Goal: Task Accomplishment & Management: Use online tool/utility

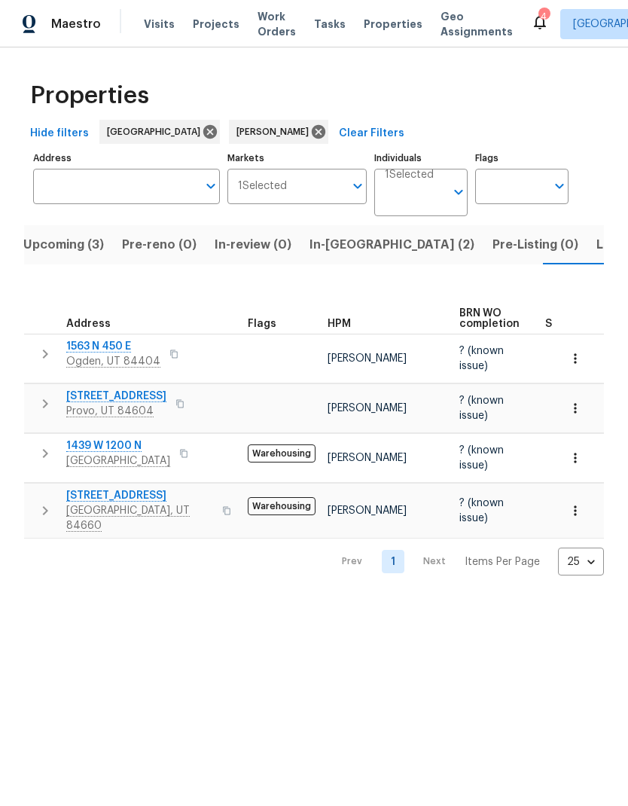
scroll to position [0, 23]
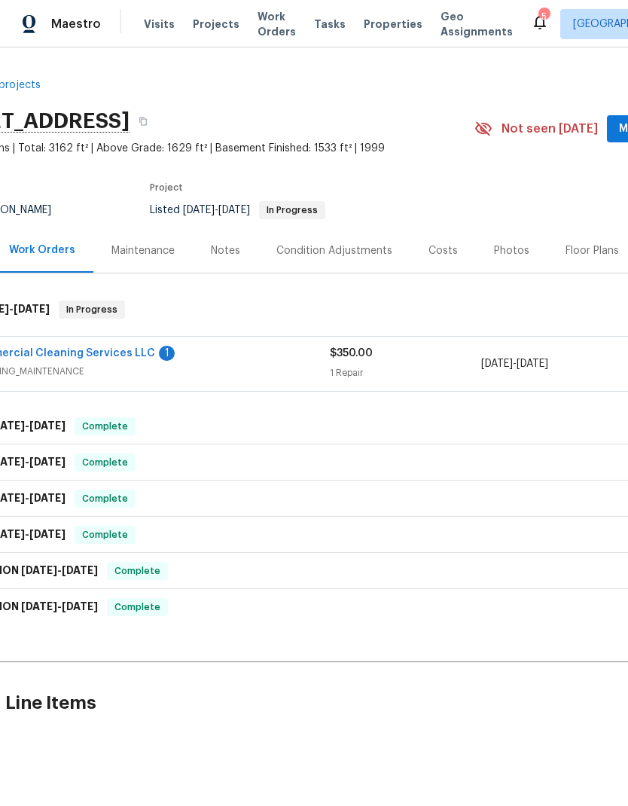
scroll to position [0, 72]
click at [123, 356] on link "VV Commercial Cleaning Services LLC" at bounding box center [52, 353] width 203 height 11
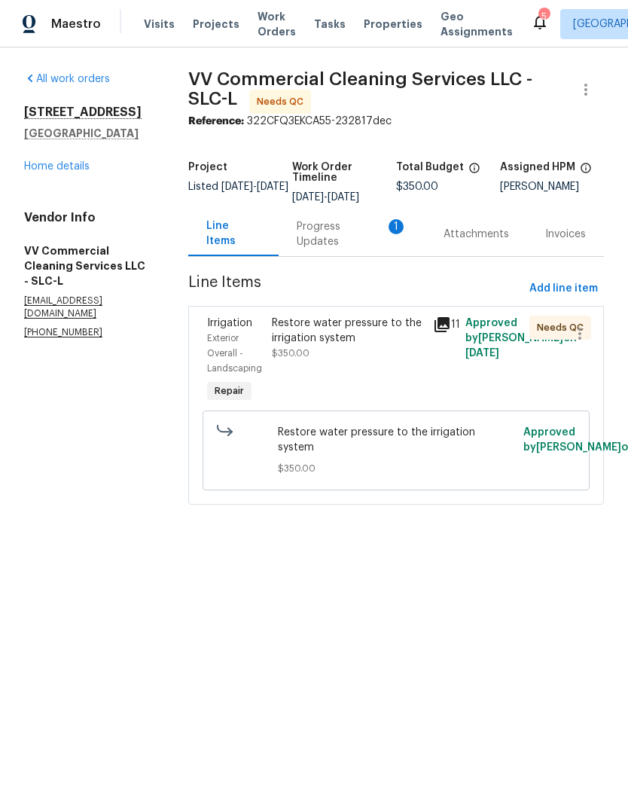
click at [341, 248] on div "Progress Updates 1" at bounding box center [352, 234] width 111 height 30
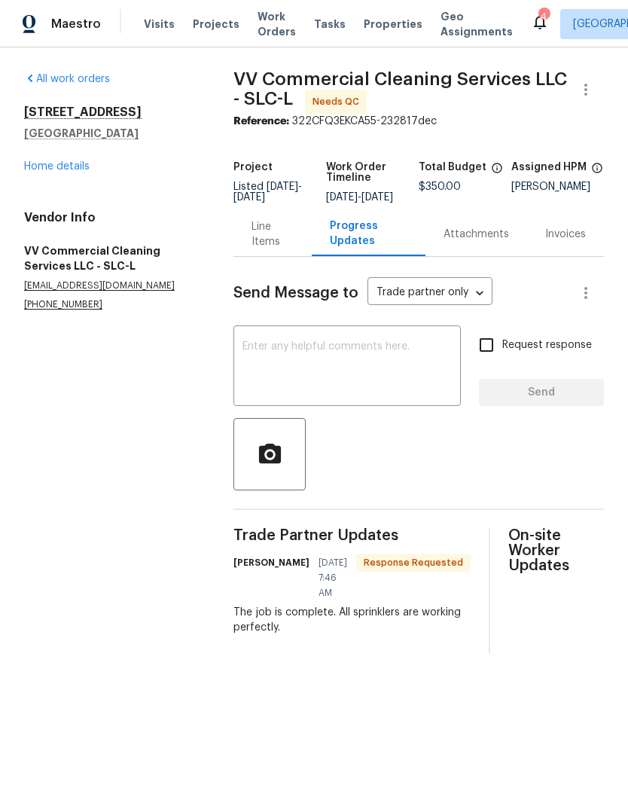
click at [395, 369] on textarea at bounding box center [346, 367] width 209 height 53
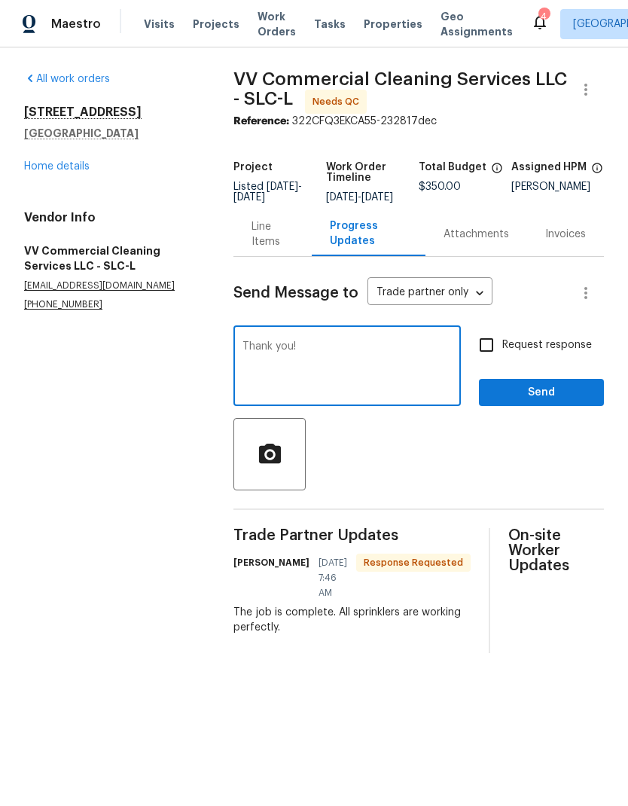
type textarea "Thank you!"
click at [566, 402] on span "Send" at bounding box center [541, 392] width 101 height 19
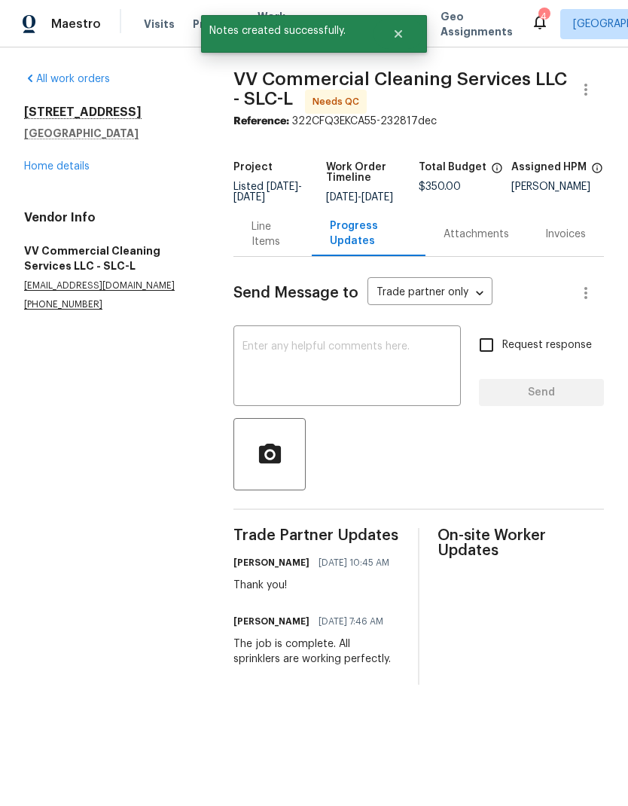
click at [61, 185] on div "All work orders 112 E Ama Fille Ln Payson, UT 84651 Home details Vendor Info VV…" at bounding box center [110, 191] width 173 height 239
click at [75, 161] on link "Home details" at bounding box center [57, 166] width 66 height 11
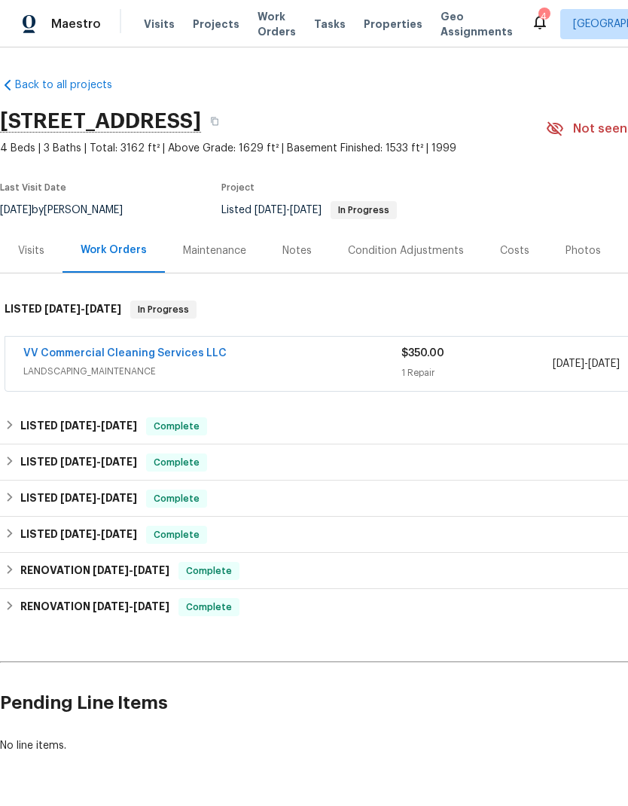
click at [248, 343] on div "VV Commercial Cleaning Services LLC LANDSCAPING_MAINTENANCE $350.00 1 Repair 8/…" at bounding box center [425, 364] width 840 height 54
click at [164, 355] on link "VV Commercial Cleaning Services LLC" at bounding box center [124, 353] width 203 height 11
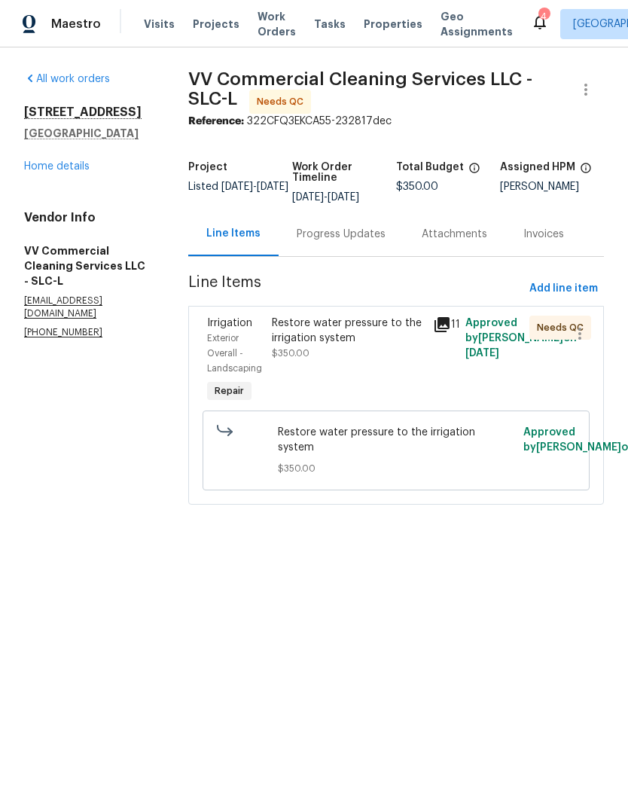
click at [364, 346] on div "Restore water pressure to the irrigation system" at bounding box center [348, 331] width 152 height 30
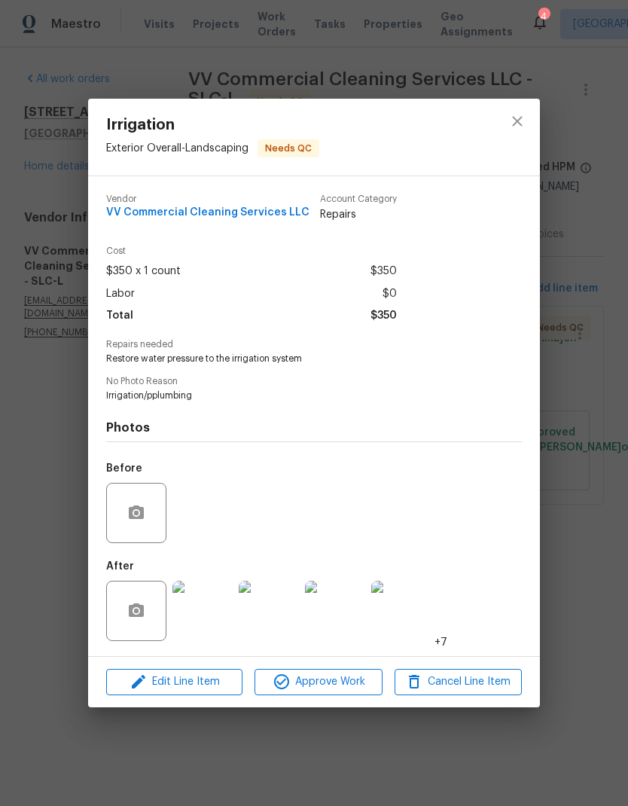
click at [224, 605] on img at bounding box center [202, 611] width 60 height 60
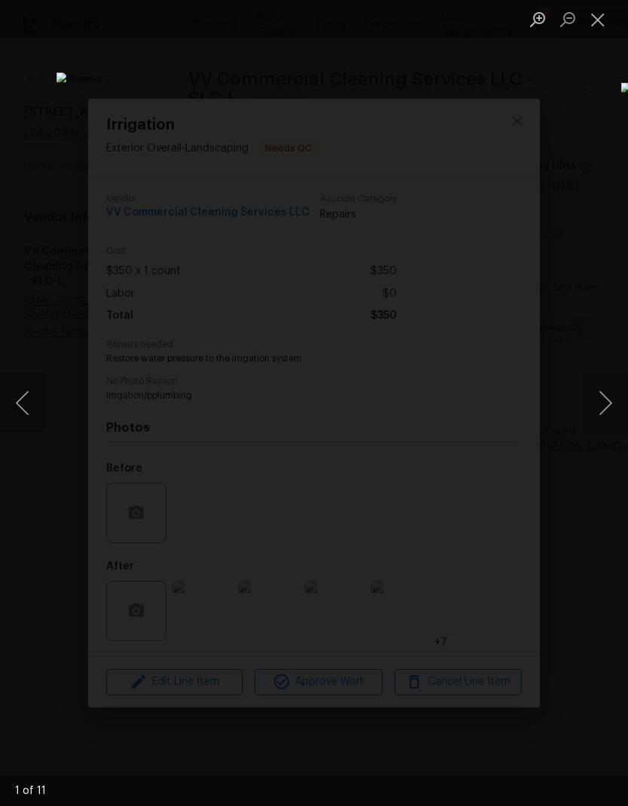
click at [606, 395] on button "Next image" at bounding box center [605, 403] width 45 height 60
click at [602, 383] on button "Next image" at bounding box center [605, 403] width 45 height 60
click at [607, 401] on button "Next image" at bounding box center [605, 403] width 45 height 60
click at [605, 407] on button "Next image" at bounding box center [605, 403] width 45 height 60
click at [606, 406] on button "Next image" at bounding box center [605, 403] width 45 height 60
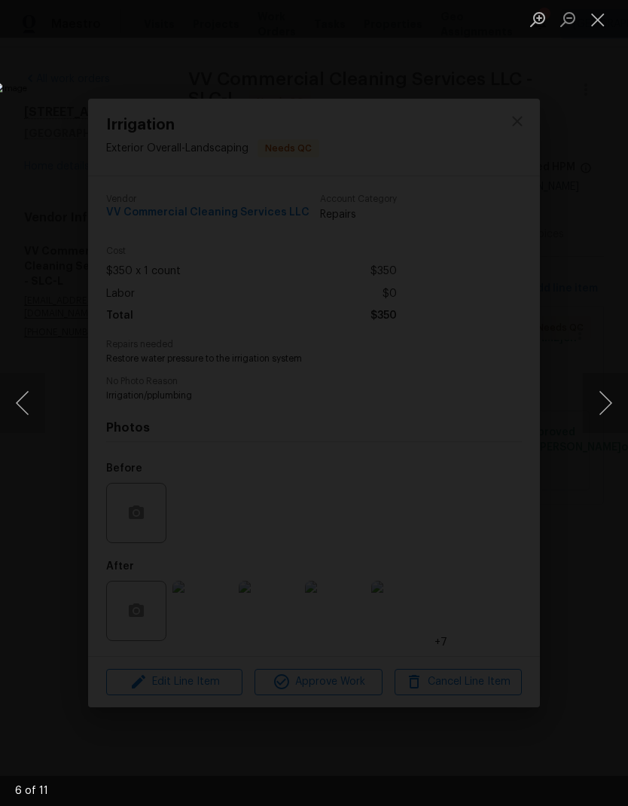
click at [607, 31] on button "Close lightbox" at bounding box center [598, 19] width 30 height 26
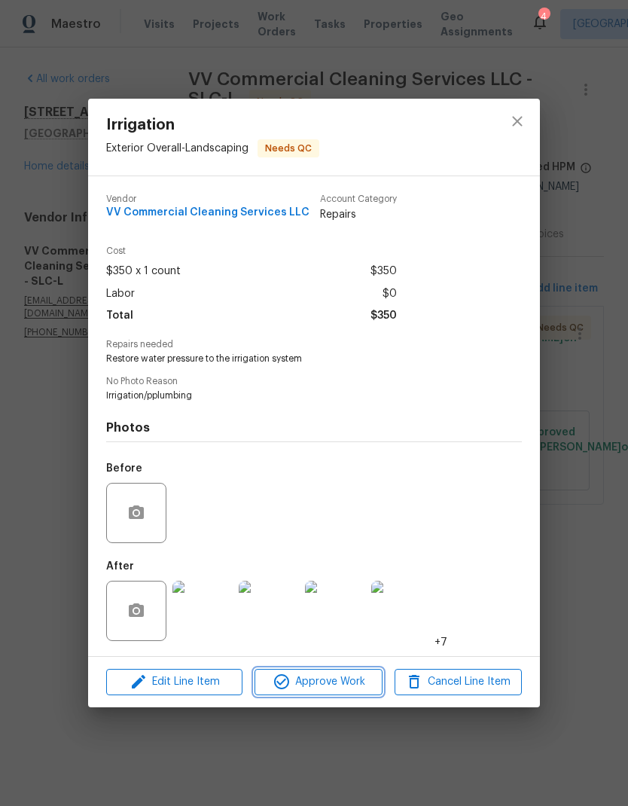
click at [335, 682] on span "Approve Work" at bounding box center [318, 681] width 118 height 19
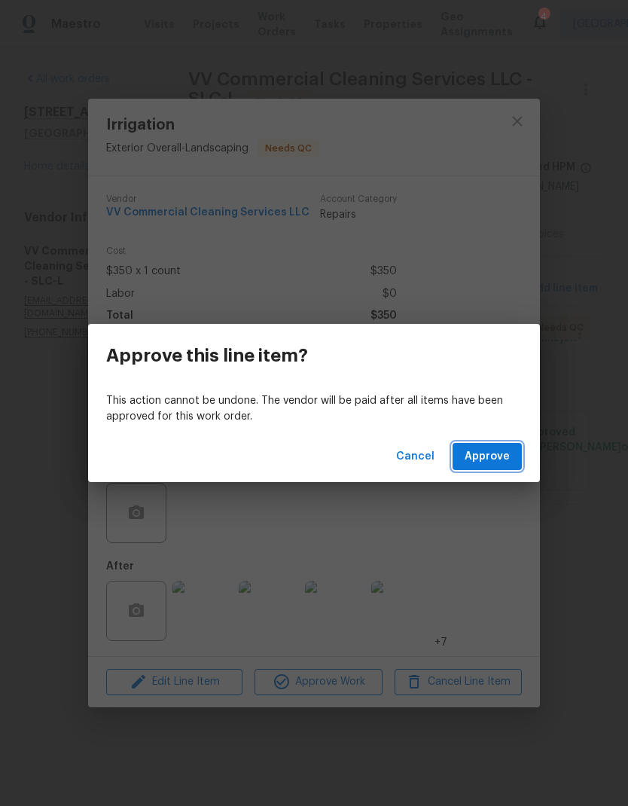
click at [485, 460] on span "Approve" at bounding box center [487, 456] width 45 height 19
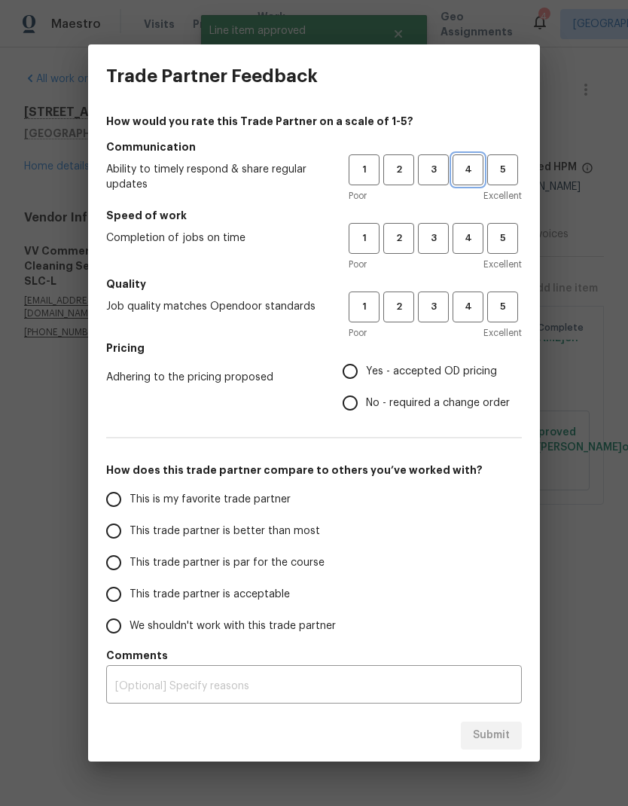
click at [467, 175] on span "4" at bounding box center [468, 169] width 28 height 17
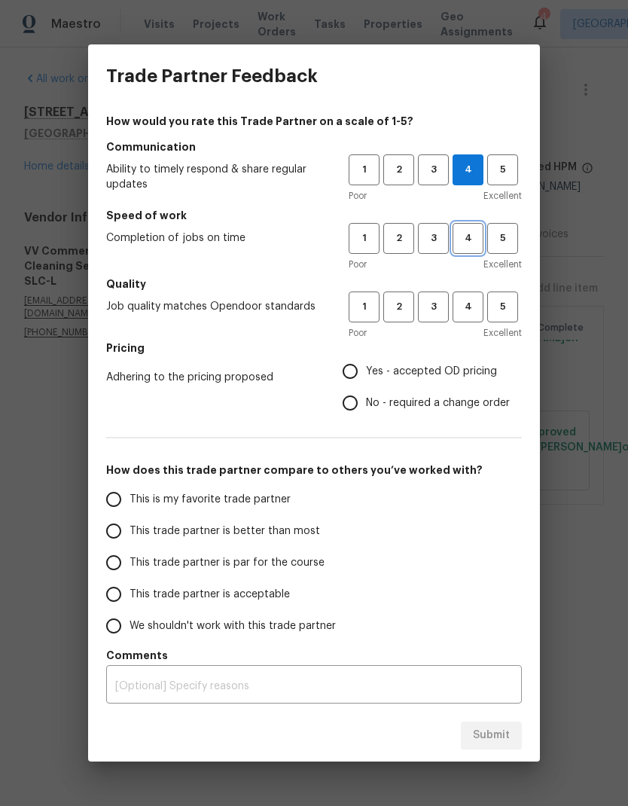
click at [469, 239] on span "4" at bounding box center [468, 238] width 28 height 17
click at [435, 309] on span "3" at bounding box center [433, 306] width 28 height 17
click at [357, 372] on input "Yes - accepted OD pricing" at bounding box center [350, 371] width 32 height 32
radio input "true"
click at [137, 483] on label "This is my favorite trade partner" at bounding box center [217, 499] width 238 height 32
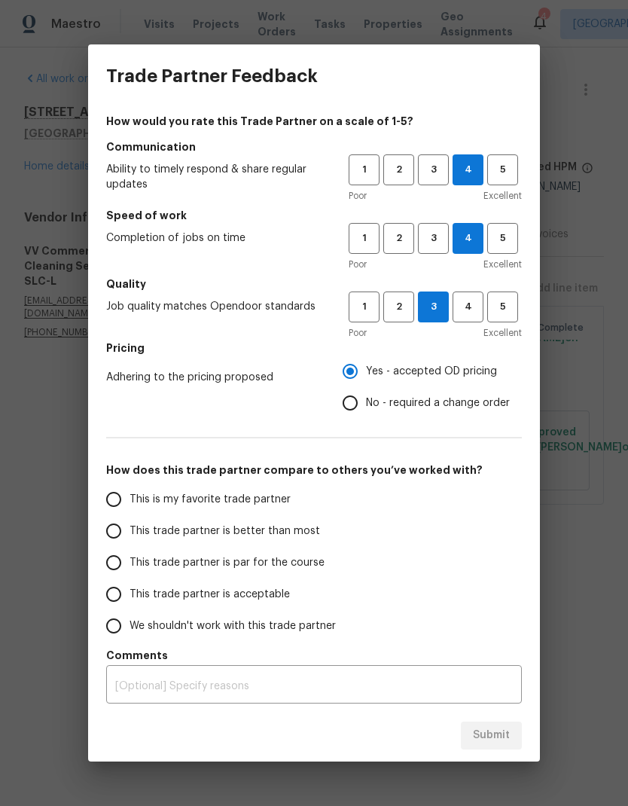
click at [130, 483] on input "This is my favorite trade partner" at bounding box center [114, 499] width 32 height 32
radio input "false"
click at [109, 536] on input "This trade partner is better than most" at bounding box center [114, 531] width 32 height 32
click at [508, 733] on span "Submit" at bounding box center [491, 735] width 37 height 19
radio input "true"
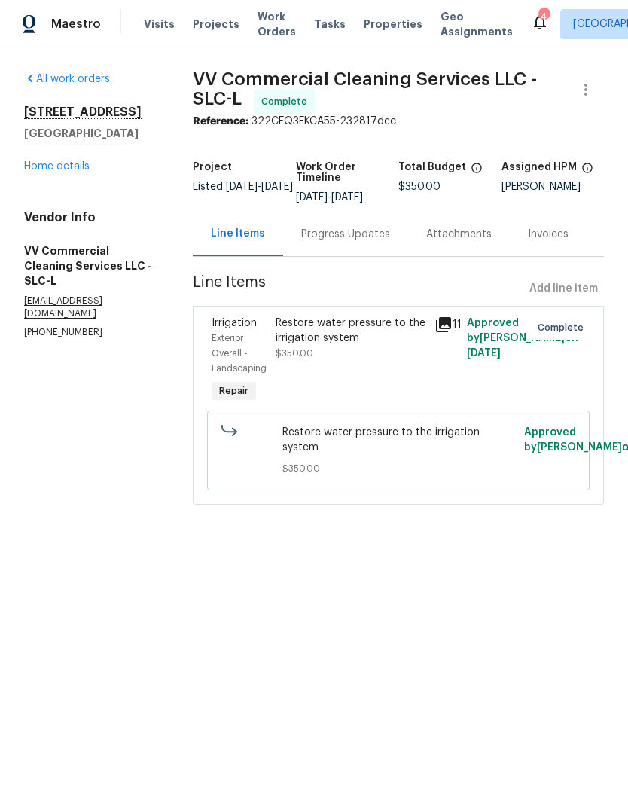
click at [72, 171] on link "Home details" at bounding box center [57, 166] width 66 height 11
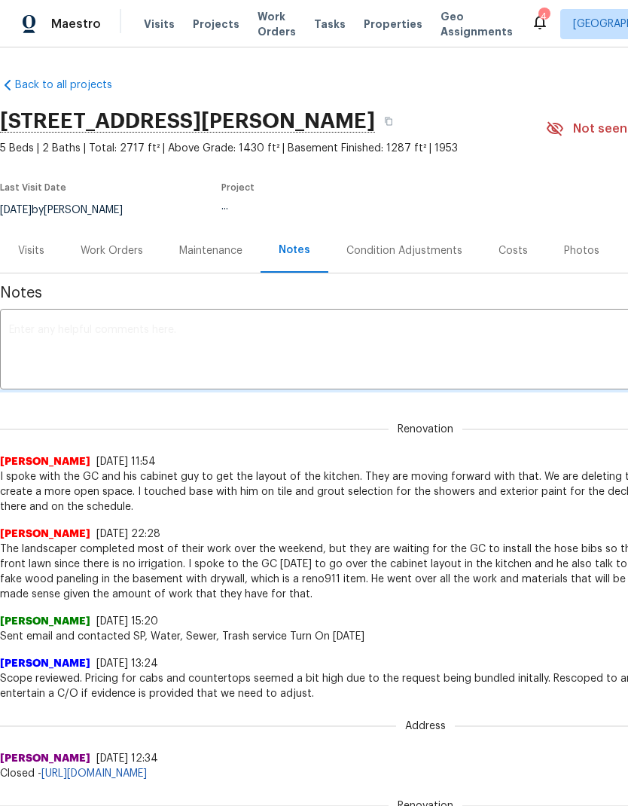
click at [116, 240] on div "Work Orders" at bounding box center [112, 250] width 99 height 44
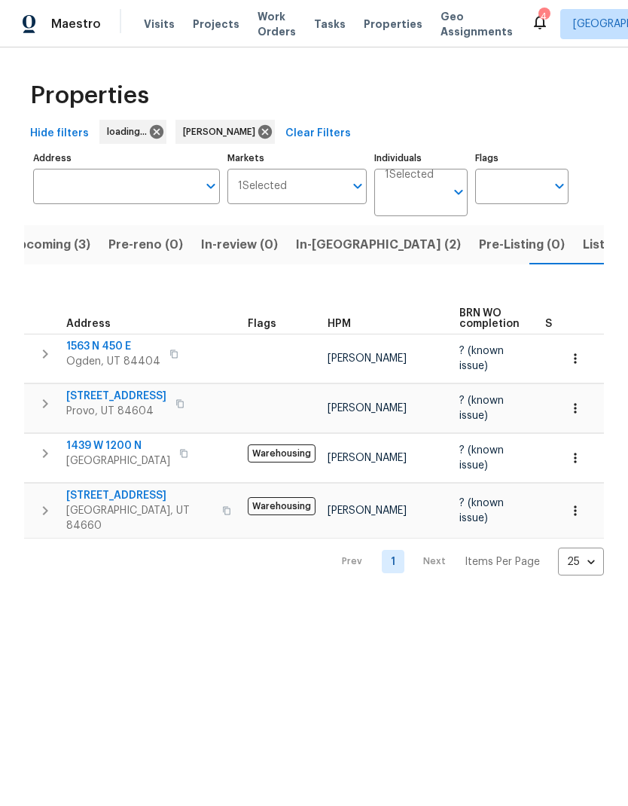
scroll to position [0, 23]
click at [583, 246] on span "Listed (8)" at bounding box center [611, 244] width 57 height 21
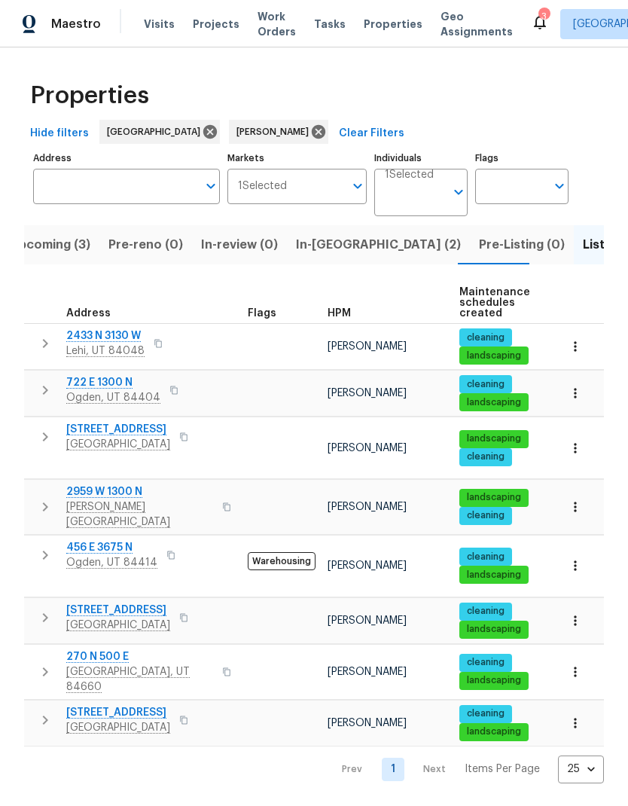
click at [321, 247] on span "In-reno (2)" at bounding box center [378, 244] width 165 height 21
